Goal: Complete application form

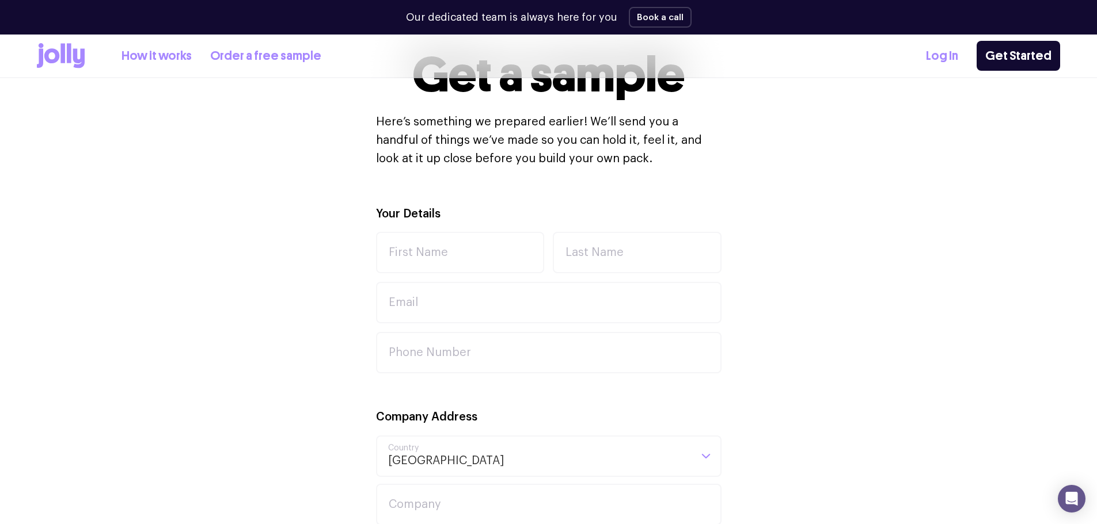
scroll to position [345, 0]
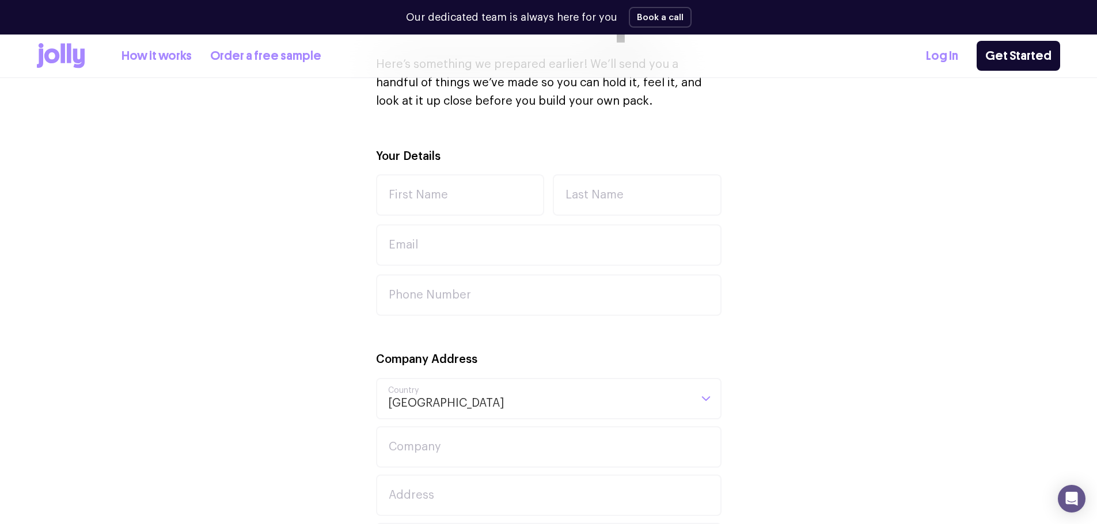
click at [158, 58] on link "How it works" at bounding box center [156, 56] width 70 height 19
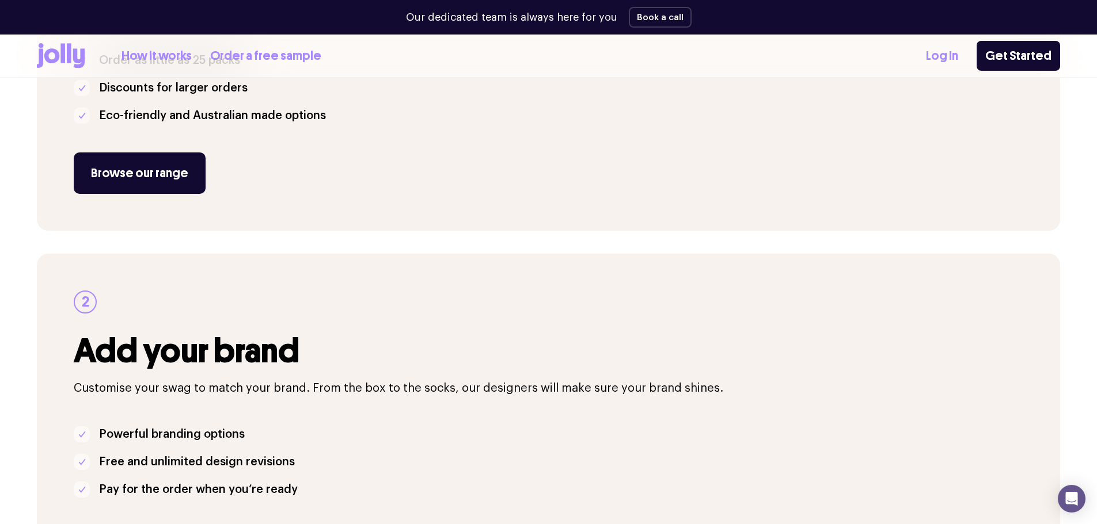
scroll to position [403, 0]
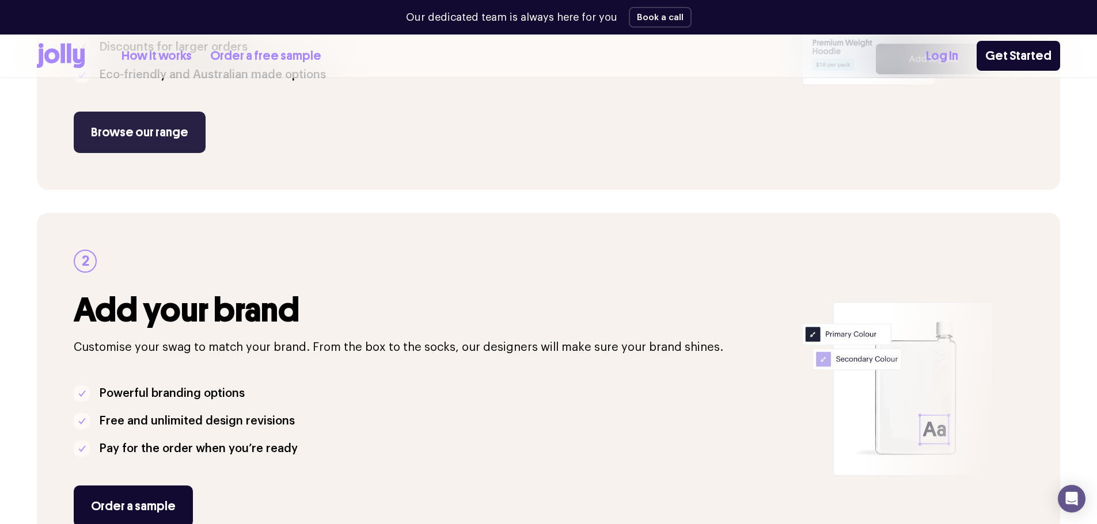
click at [133, 132] on link "Browse our range" at bounding box center [140, 132] width 132 height 41
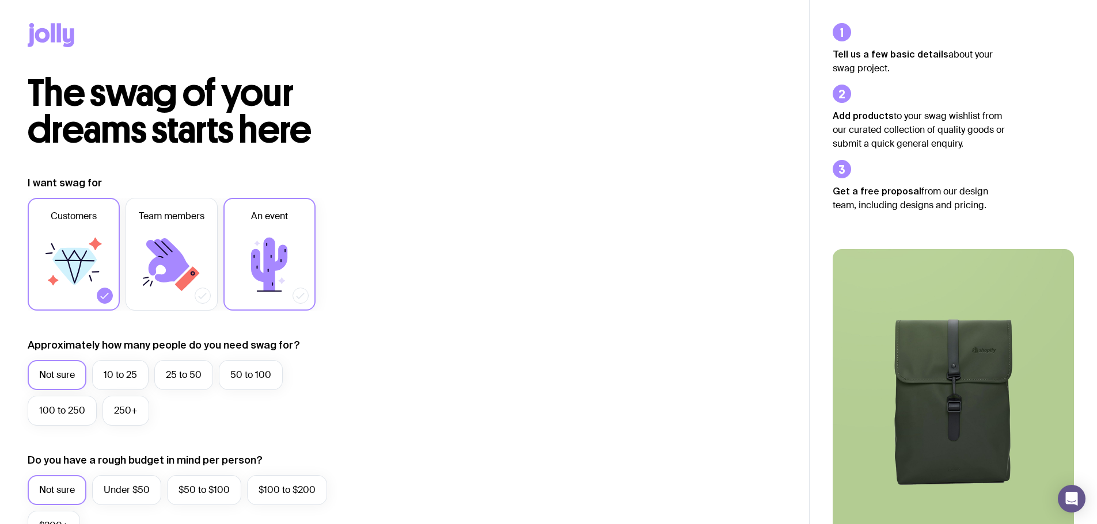
click at [270, 254] on icon at bounding box center [269, 265] width 36 height 54
click at [0, 0] on input "An event" at bounding box center [0, 0] width 0 height 0
click at [249, 387] on label "50 to 100" at bounding box center [251, 375] width 64 height 30
click at [0, 0] on input "50 to 100" at bounding box center [0, 0] width 0 height 0
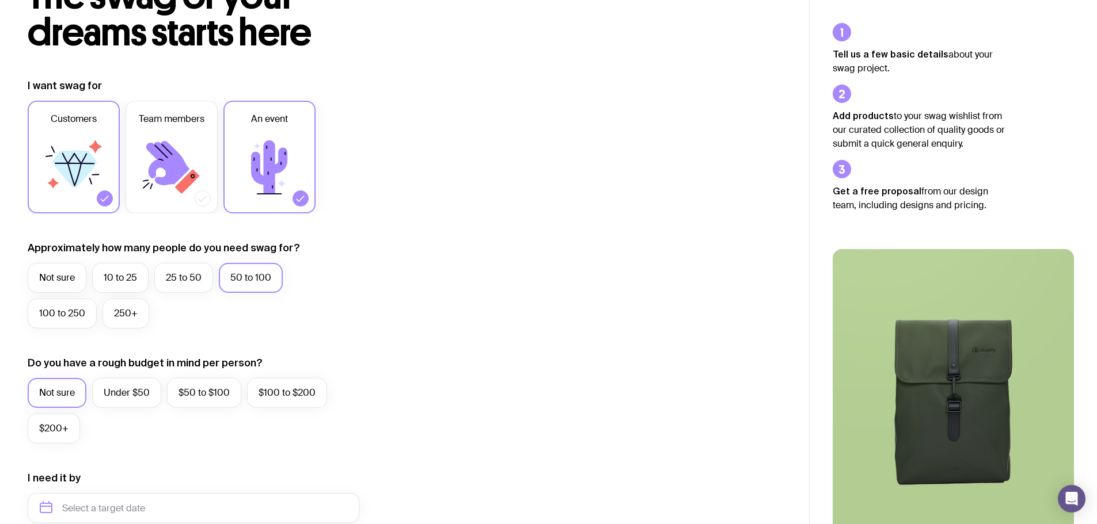
scroll to position [115, 0]
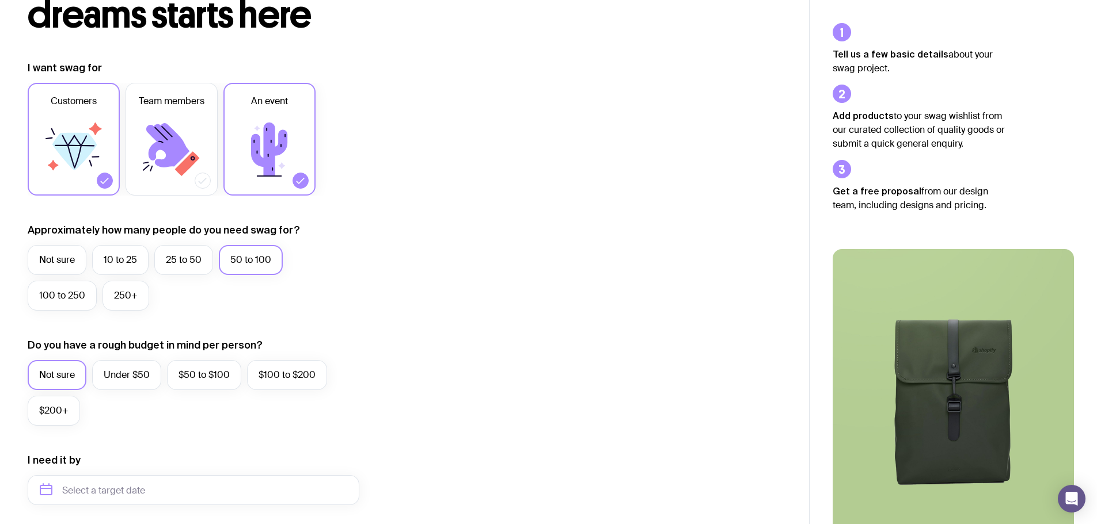
click at [60, 375] on label "Not sure" at bounding box center [57, 375] width 59 height 30
click at [0, 0] on input "Not sure" at bounding box center [0, 0] width 0 height 0
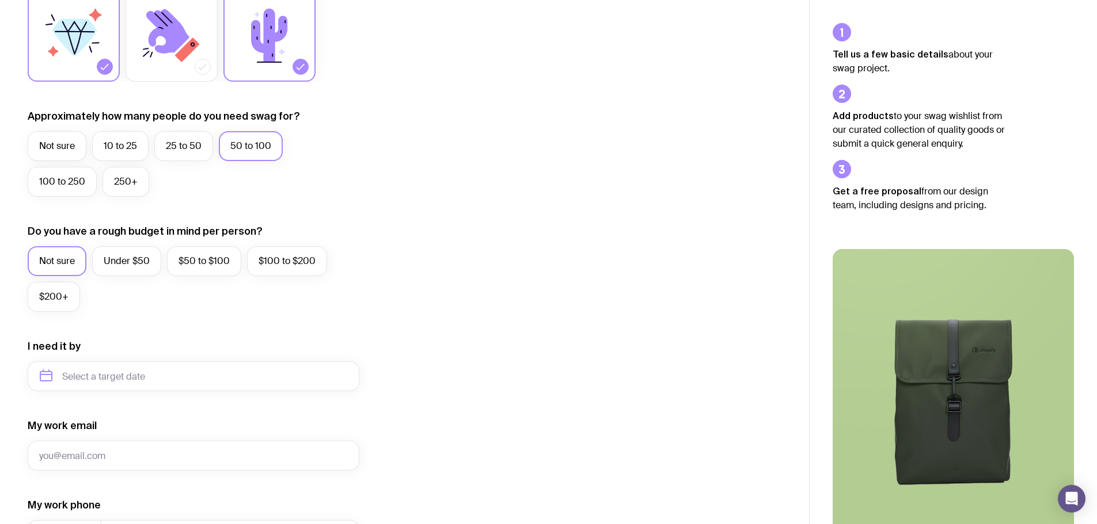
scroll to position [230, 0]
click at [43, 375] on input "text" at bounding box center [194, 375] width 332 height 30
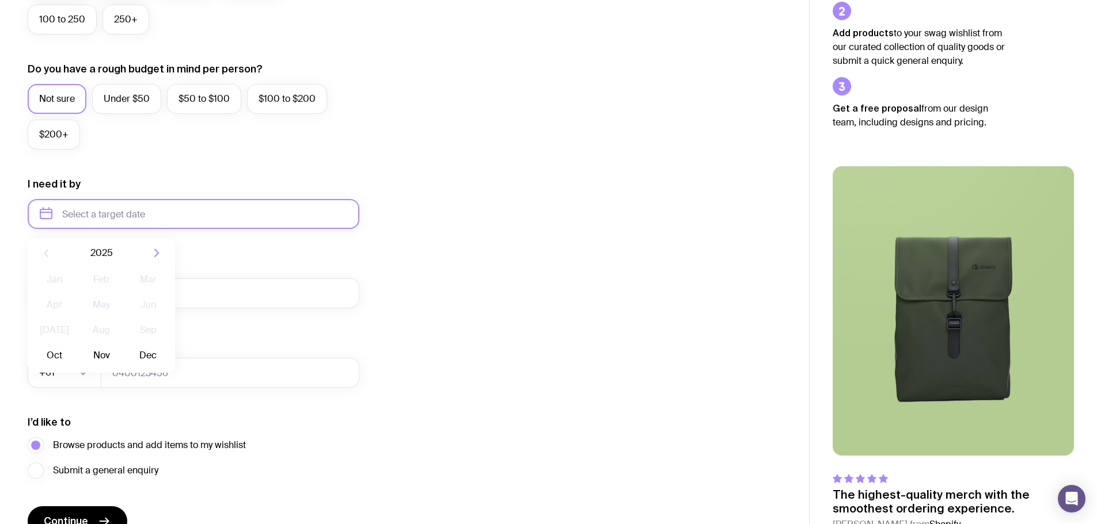
scroll to position [403, 0]
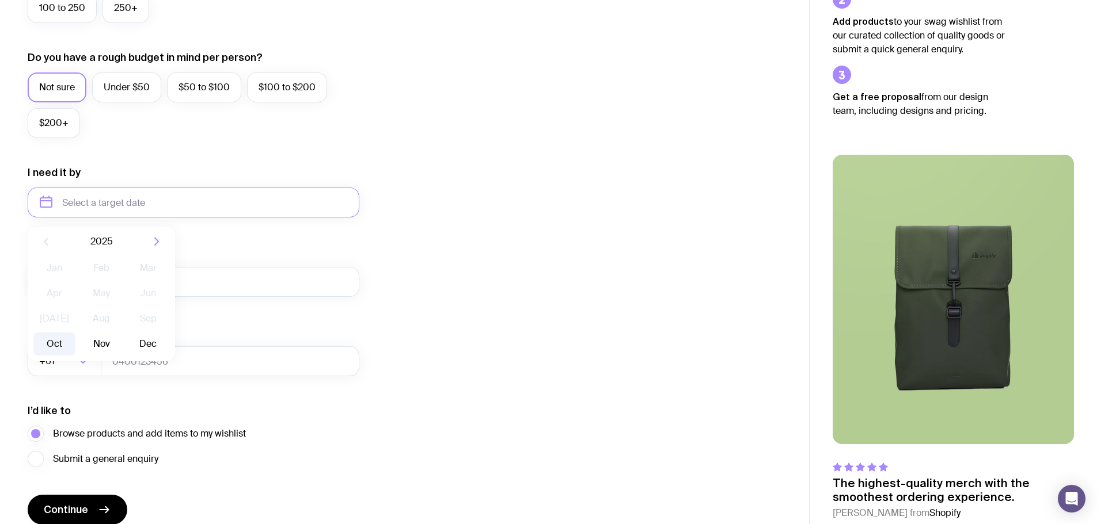
click at [48, 352] on button "Oct" at bounding box center [54, 344] width 42 height 23
type input "[DATE]"
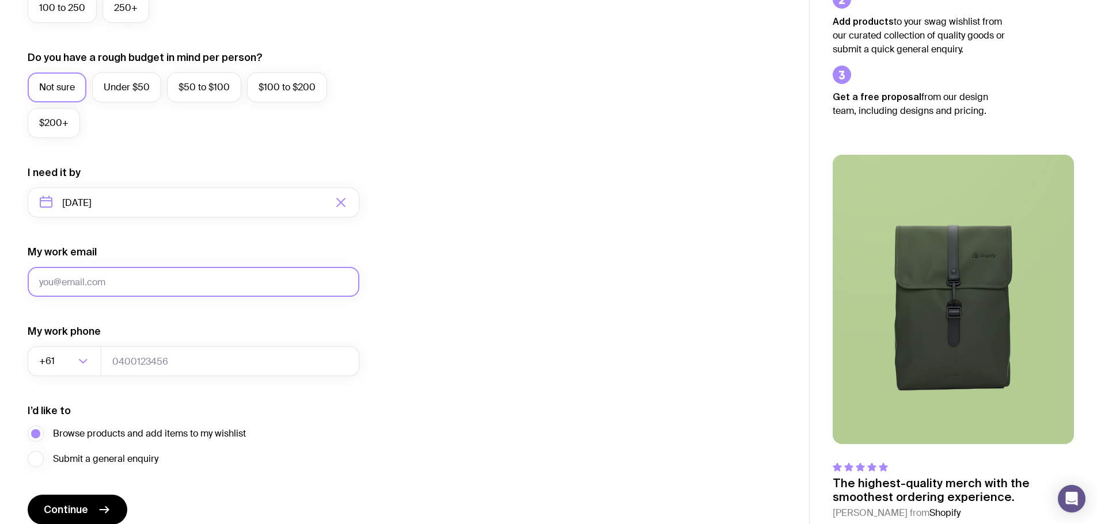
click at [124, 290] on input "My work email" at bounding box center [194, 282] width 332 height 30
type input "[PERSON_NAME][EMAIL_ADDRESS][DOMAIN_NAME]"
type input "0421945026"
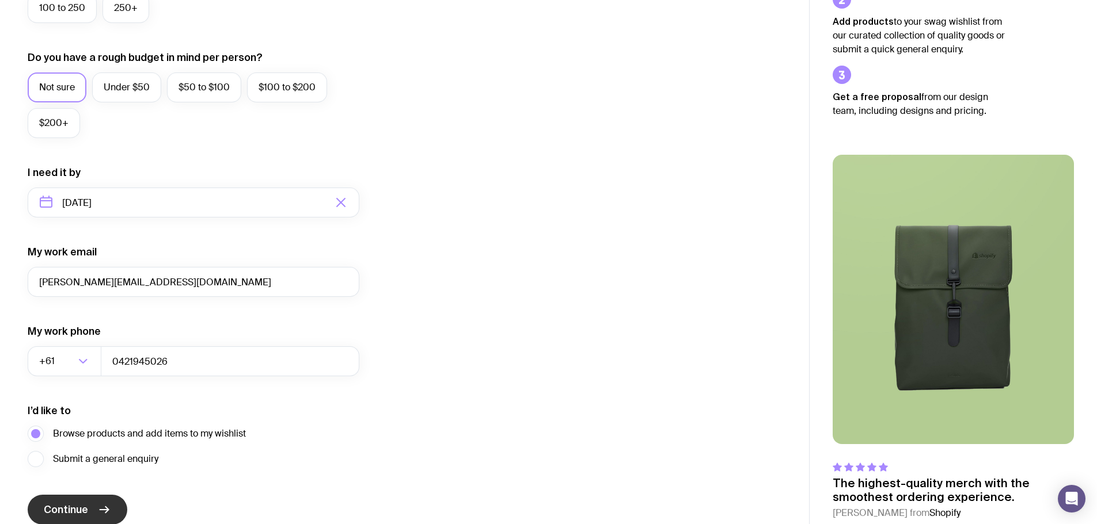
click at [107, 511] on icon "submit" at bounding box center [106, 510] width 3 height 6
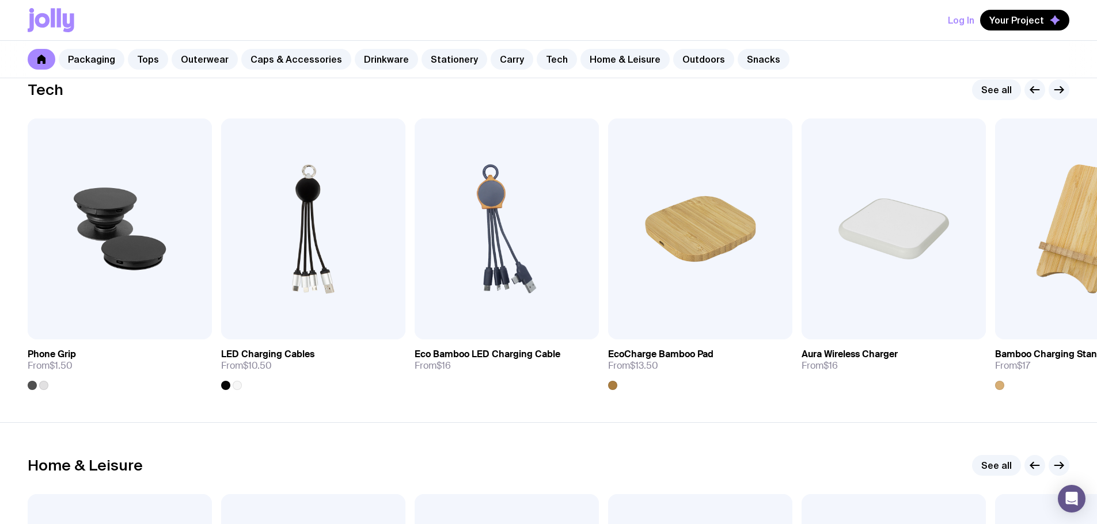
scroll to position [2821, 0]
click at [1064, 470] on icon "button" at bounding box center [1059, 465] width 14 height 14
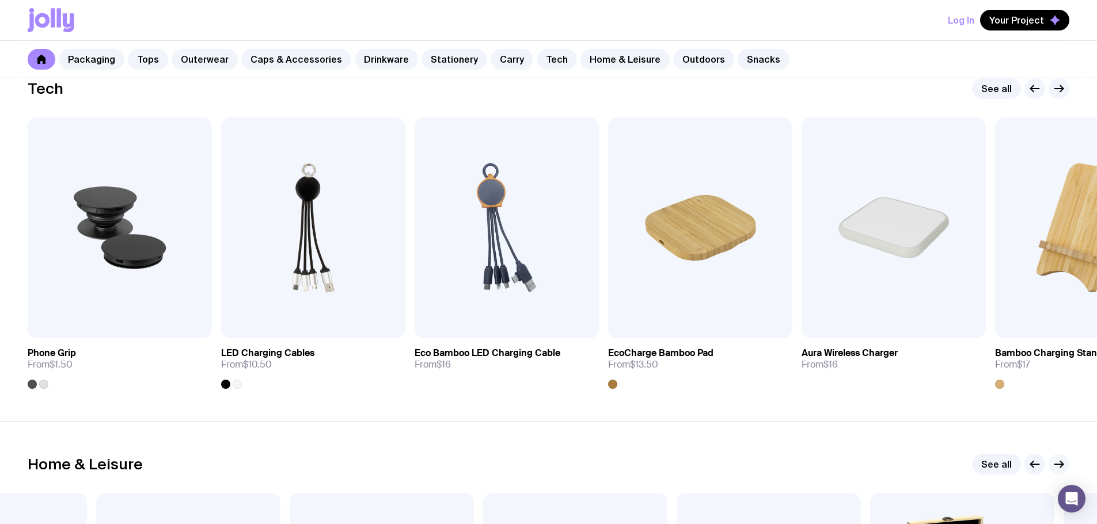
click at [1060, 463] on icon "button" at bounding box center [1059, 465] width 14 height 14
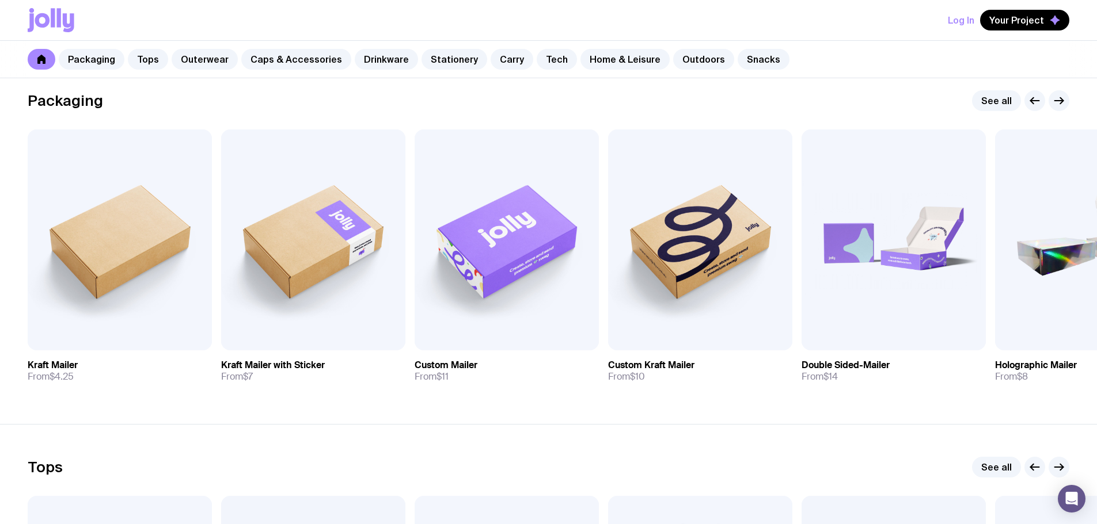
scroll to position [230, 0]
